Goal: Find specific page/section: Find specific page/section

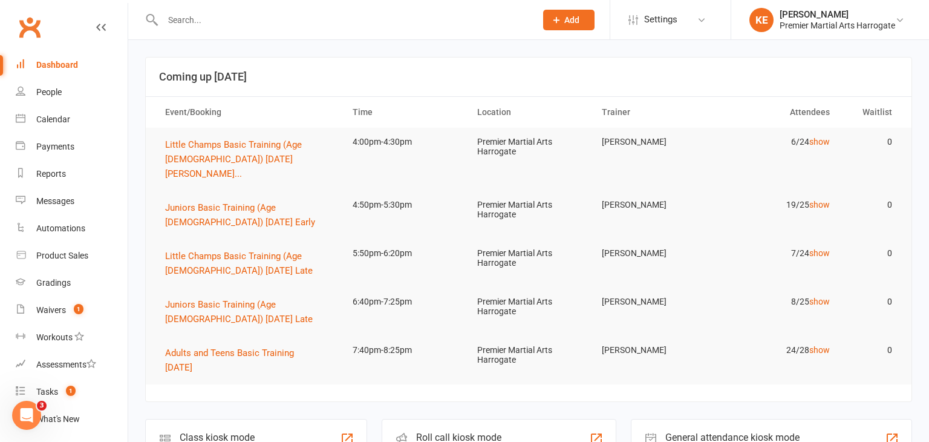
click at [460, 209] on tr "Juniors Basic Training (Age [DEMOGRAPHIC_DATA]) [DATE] Early 4:50pm-5:30pm Prem…" at bounding box center [529, 215] width 766 height 48
click at [190, 151] on button "Little Champs Basic Training (Age [DEMOGRAPHIC_DATA]) [DATE] [PERSON_NAME]..." at bounding box center [248, 159] width 166 height 44
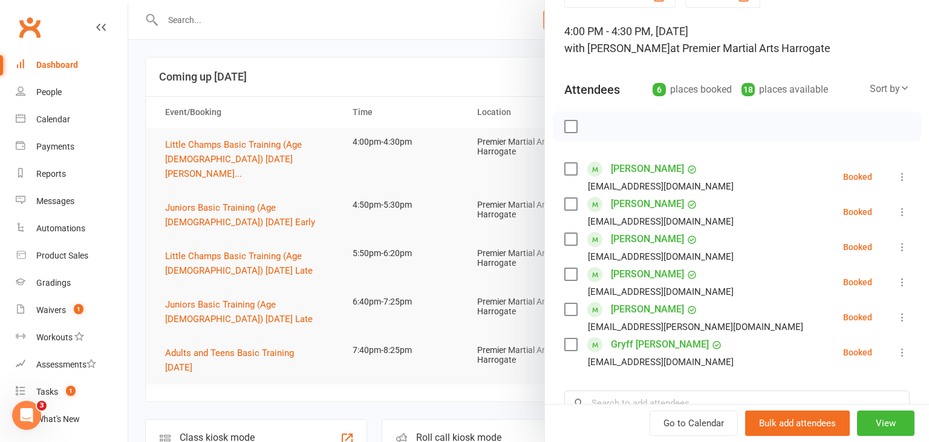
scroll to position [71, 0]
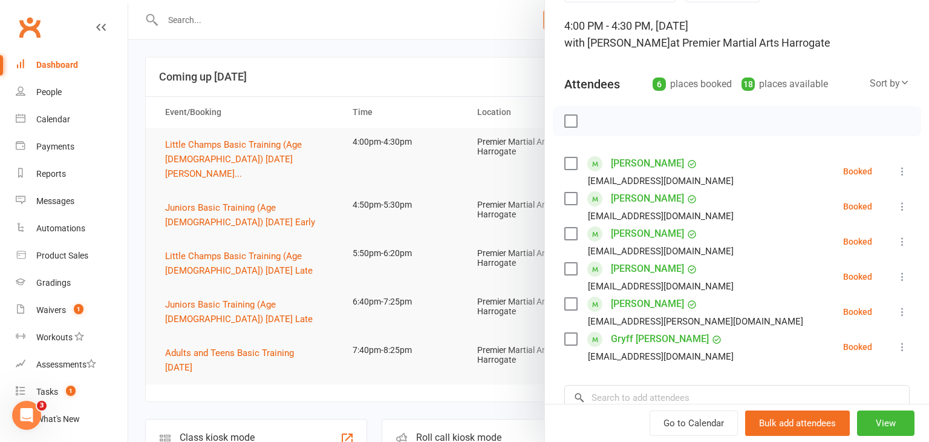
click at [202, 240] on div at bounding box center [528, 221] width 801 height 442
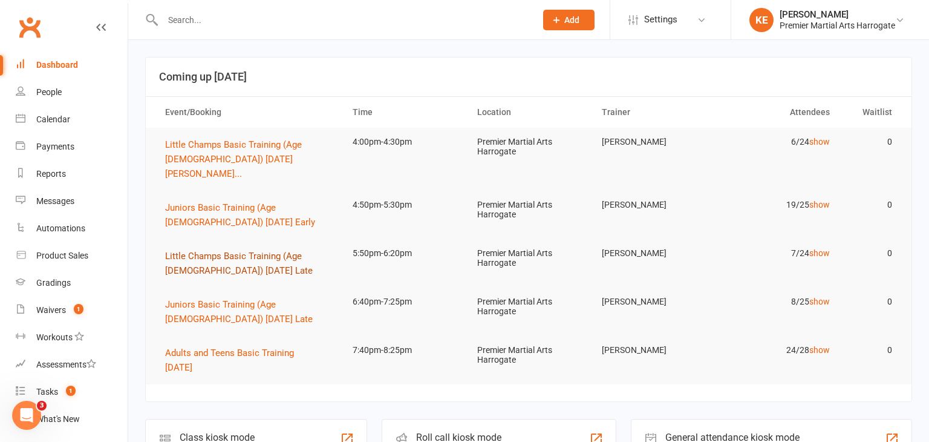
click at [209, 249] on button "Little Champs Basic Training (Age [DEMOGRAPHIC_DATA]) [DATE] Late" at bounding box center [248, 263] width 166 height 29
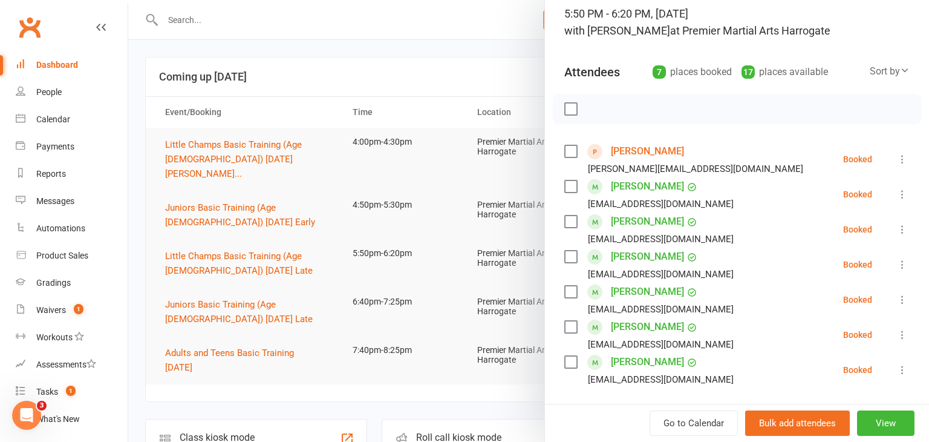
scroll to position [92, 0]
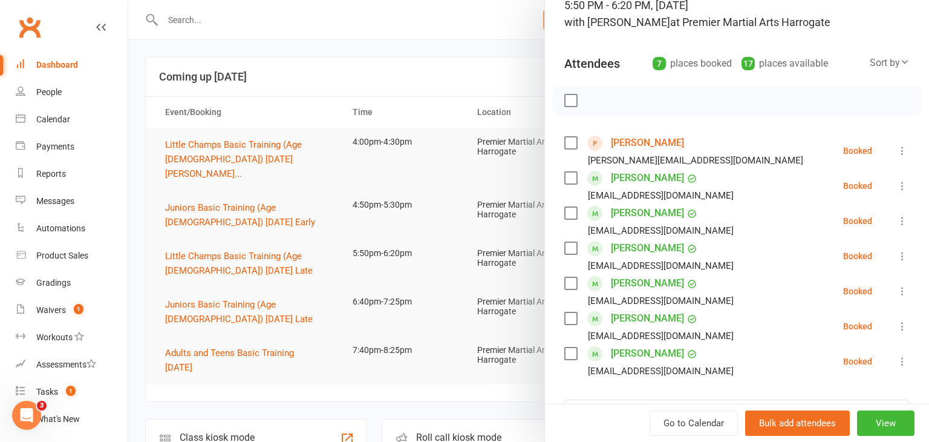
click at [293, 315] on div at bounding box center [528, 221] width 801 height 442
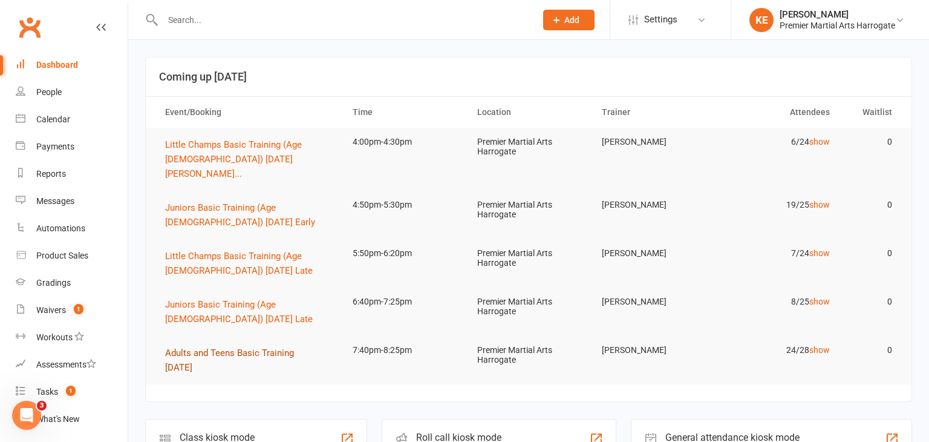
click at [210, 347] on span "Adults and Teens Basic Training [DATE]" at bounding box center [229, 359] width 129 height 25
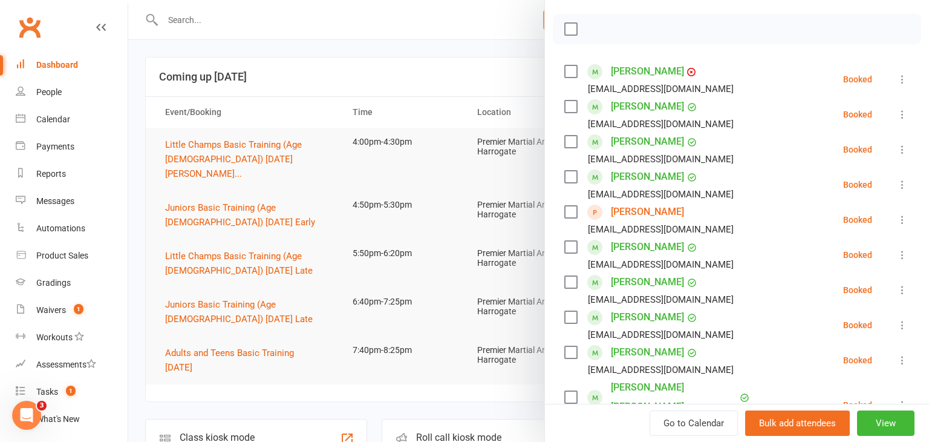
scroll to position [167, 0]
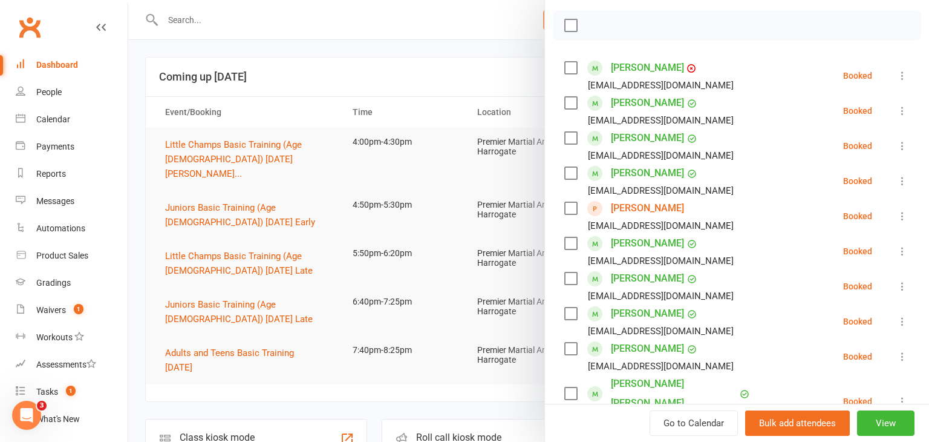
click at [236, 289] on div at bounding box center [528, 221] width 801 height 442
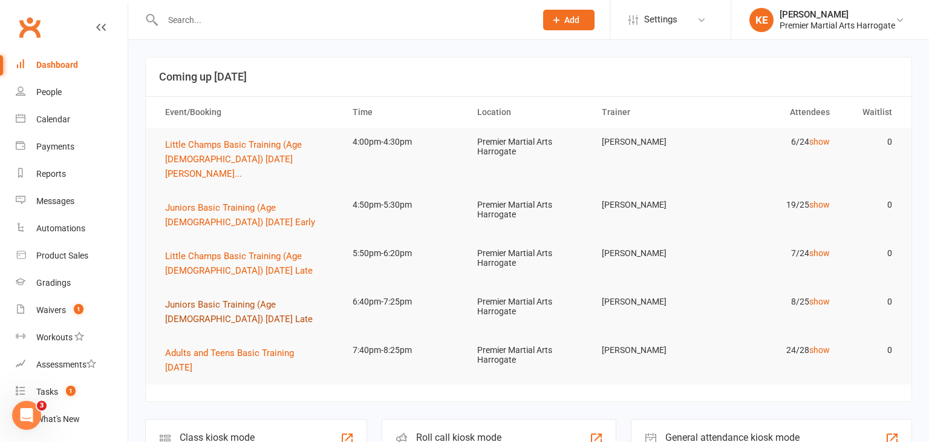
click at [206, 298] on button "Juniors Basic Training (Age [DEMOGRAPHIC_DATA]) [DATE] Late" at bounding box center [248, 311] width 166 height 29
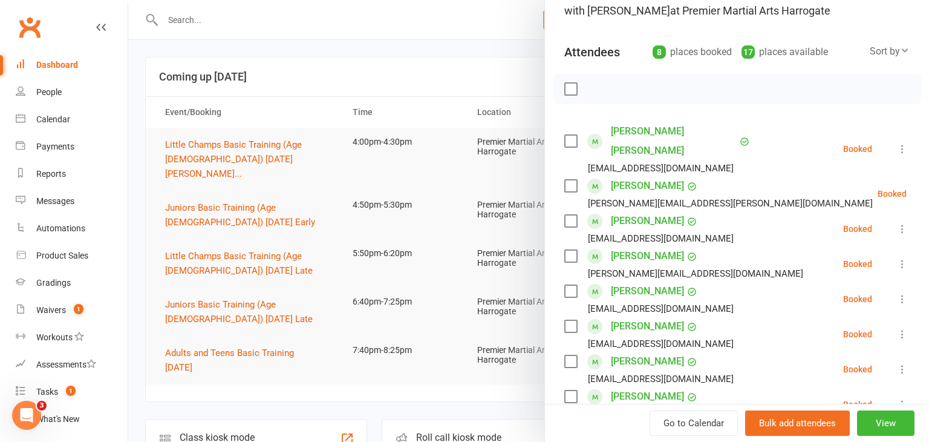
scroll to position [103, 0]
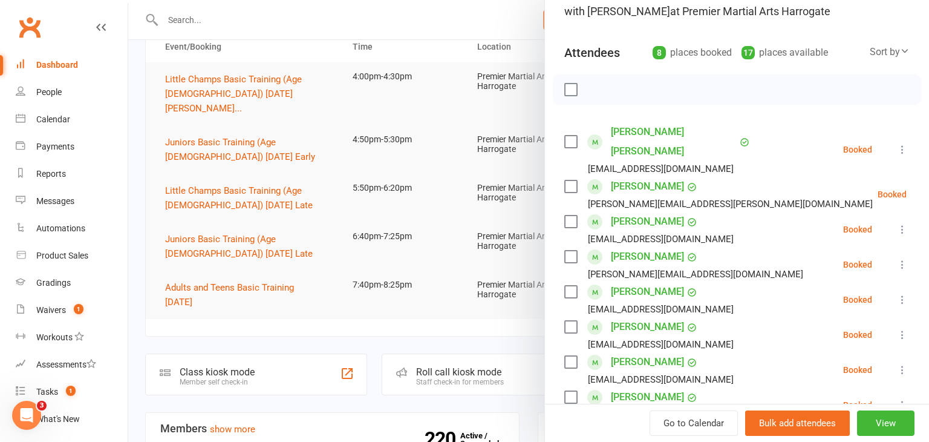
click at [364, 296] on div at bounding box center [528, 221] width 801 height 442
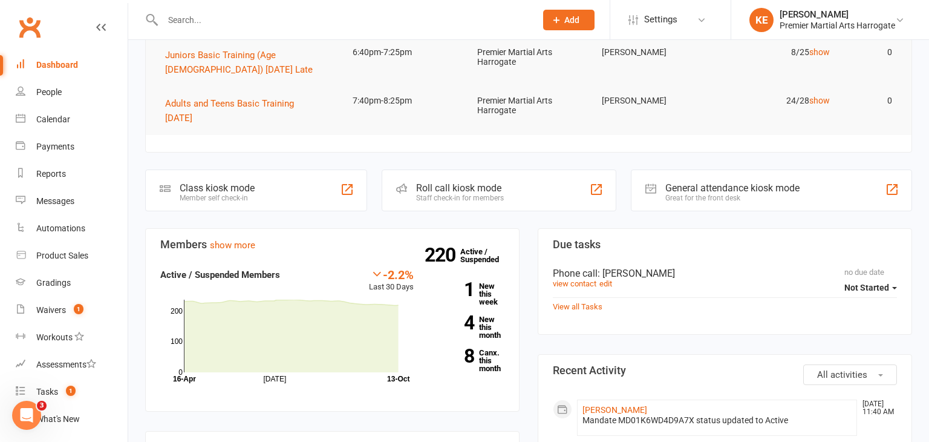
scroll to position [251, 0]
click at [478, 347] on link "8 Canx. this month" at bounding box center [468, 359] width 73 height 24
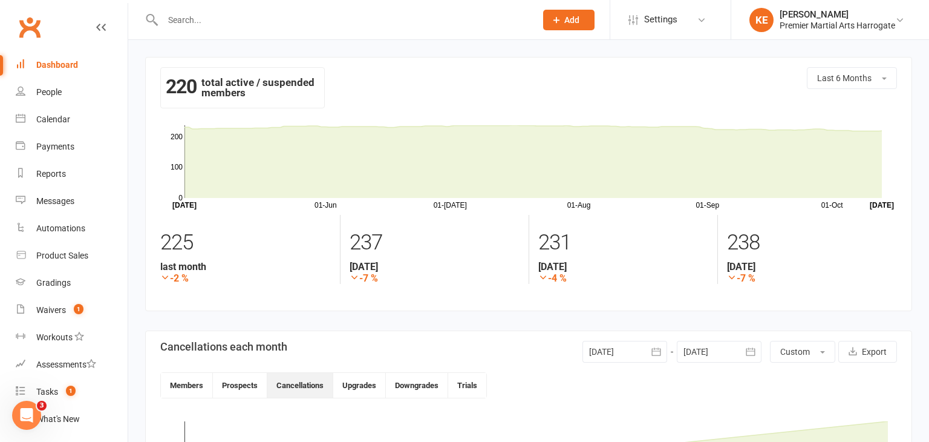
click at [196, 15] on input "text" at bounding box center [343, 19] width 368 height 17
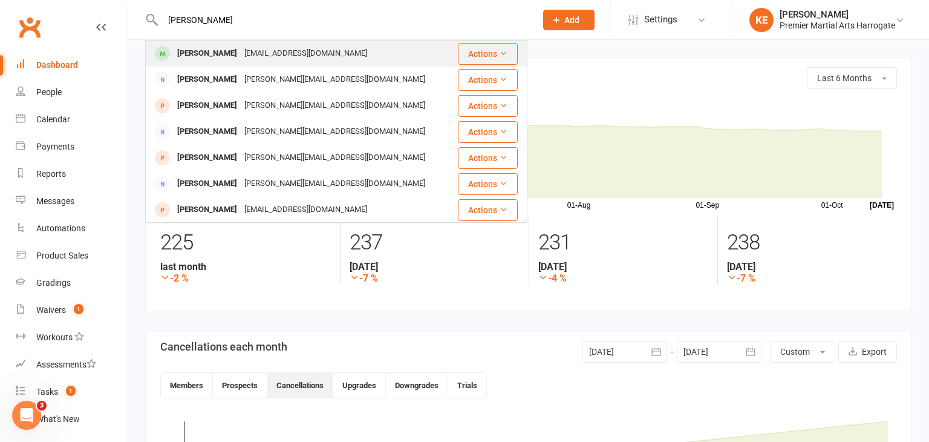
type input "[PERSON_NAME]"
click at [190, 52] on div "[PERSON_NAME]" at bounding box center [207, 54] width 67 height 18
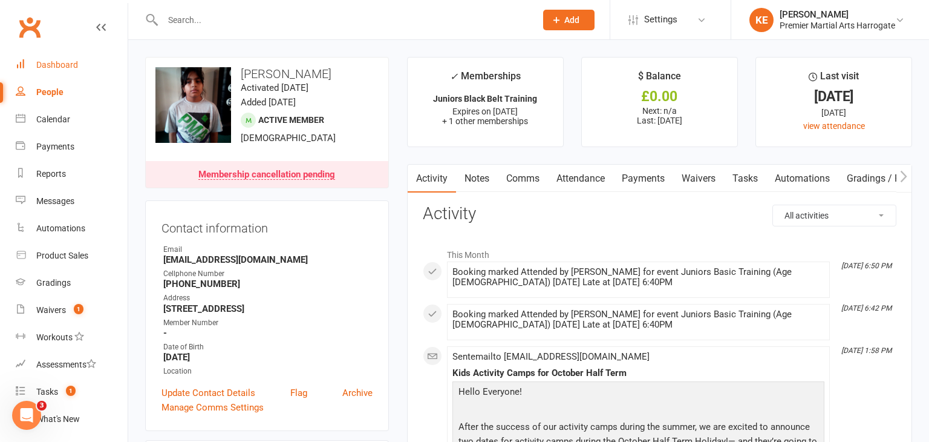
click at [62, 62] on div "Dashboard" at bounding box center [57, 65] width 42 height 10
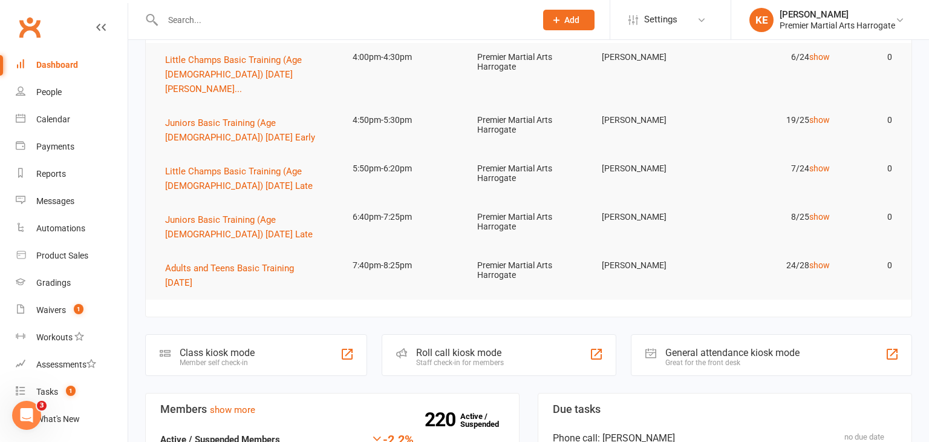
scroll to position [94, 0]
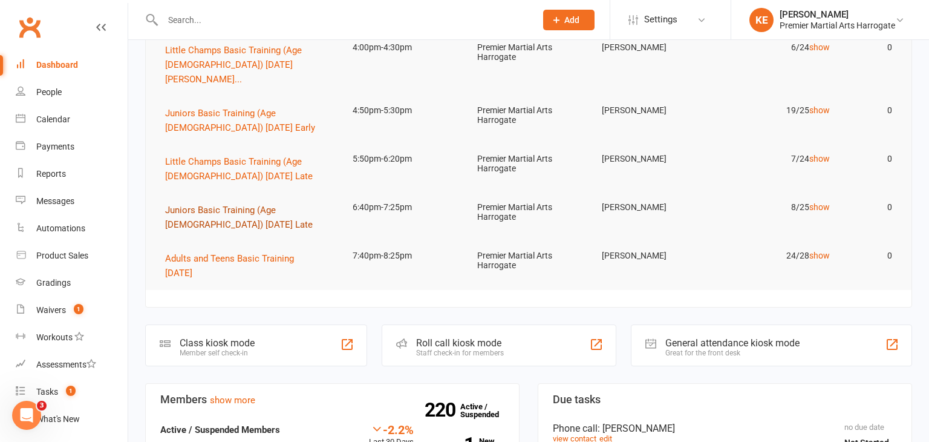
click at [236, 204] on span "Juniors Basic Training (Age [DEMOGRAPHIC_DATA]) [DATE] Late" at bounding box center [239, 216] width 148 height 25
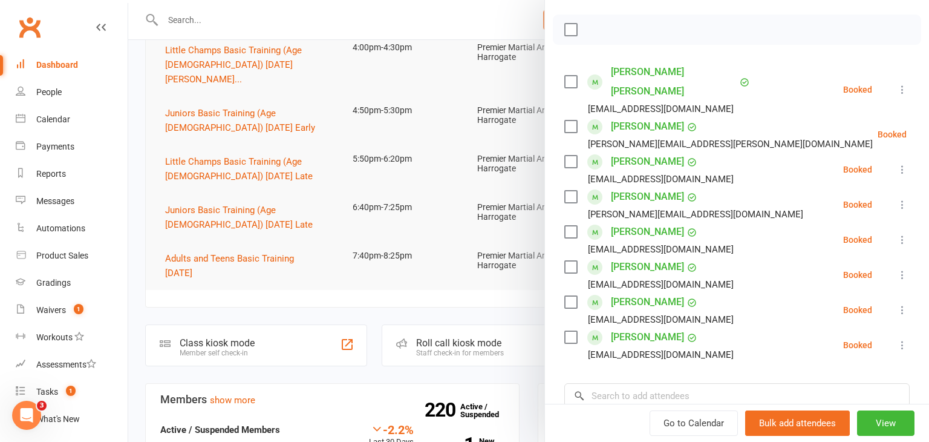
scroll to position [163, 0]
click at [203, 114] on div at bounding box center [528, 221] width 801 height 442
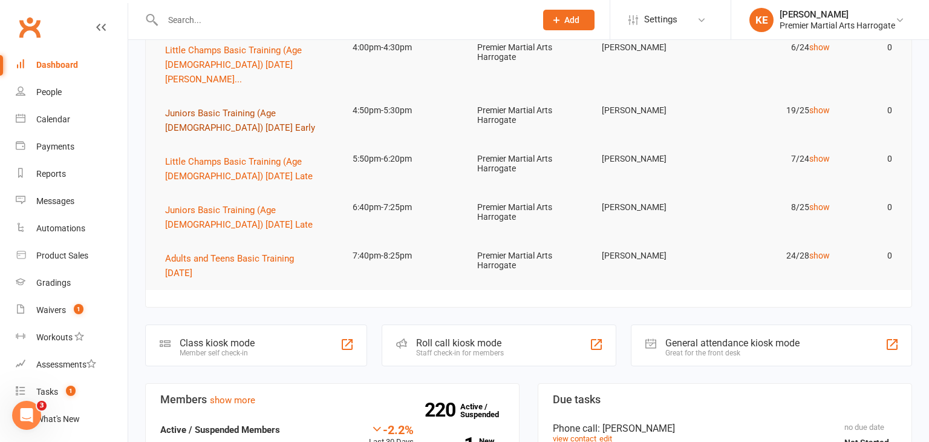
click at [237, 108] on span "Juniors Basic Training (Age [DEMOGRAPHIC_DATA]) [DATE] Early" at bounding box center [240, 120] width 150 height 25
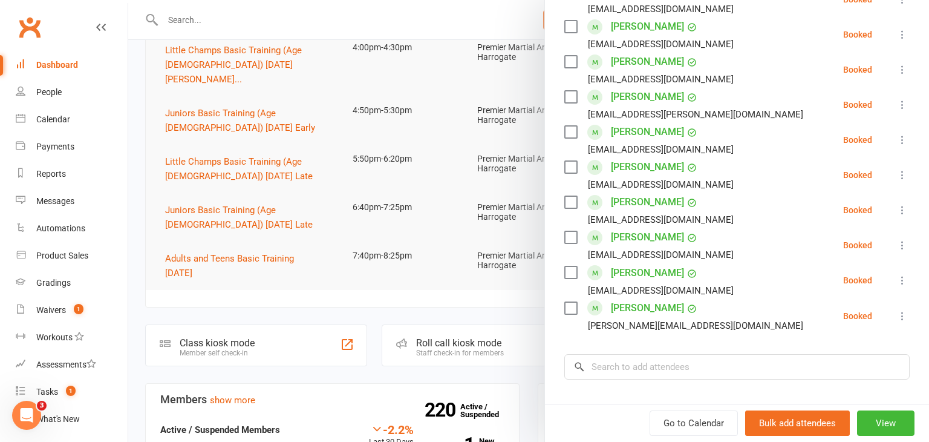
scroll to position [598, 0]
click at [333, 299] on div at bounding box center [528, 221] width 801 height 442
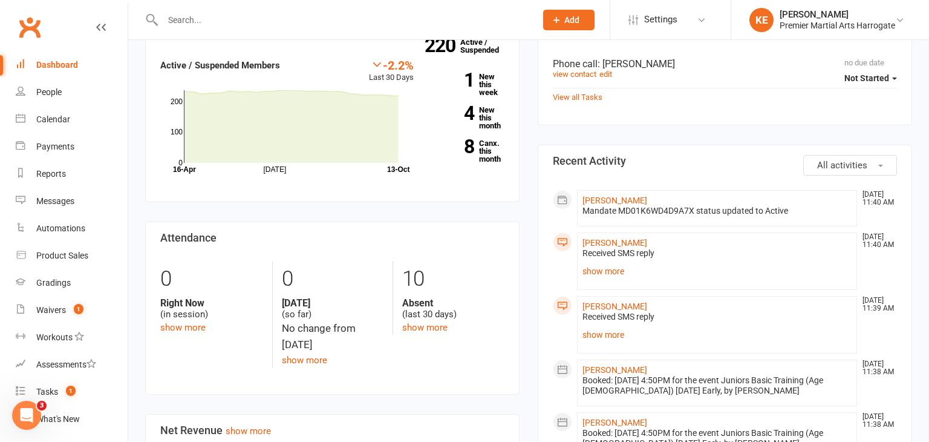
scroll to position [0, 0]
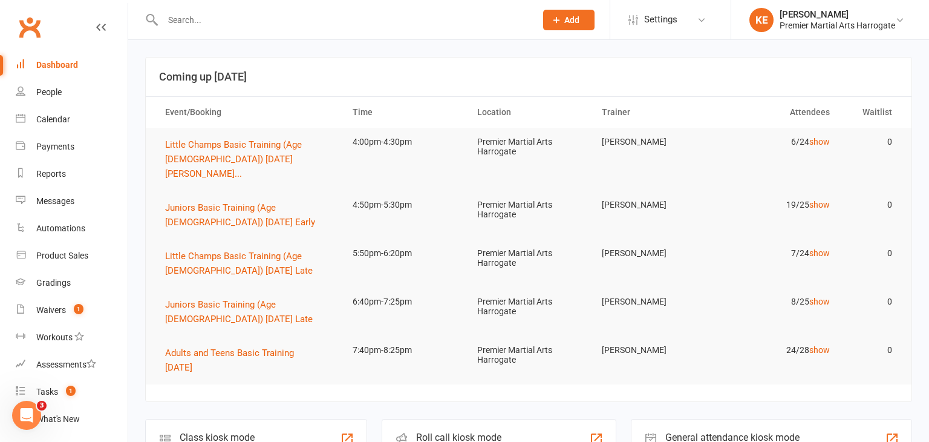
click at [184, 20] on input "text" at bounding box center [343, 19] width 368 height 17
